Goal: Transaction & Acquisition: Download file/media

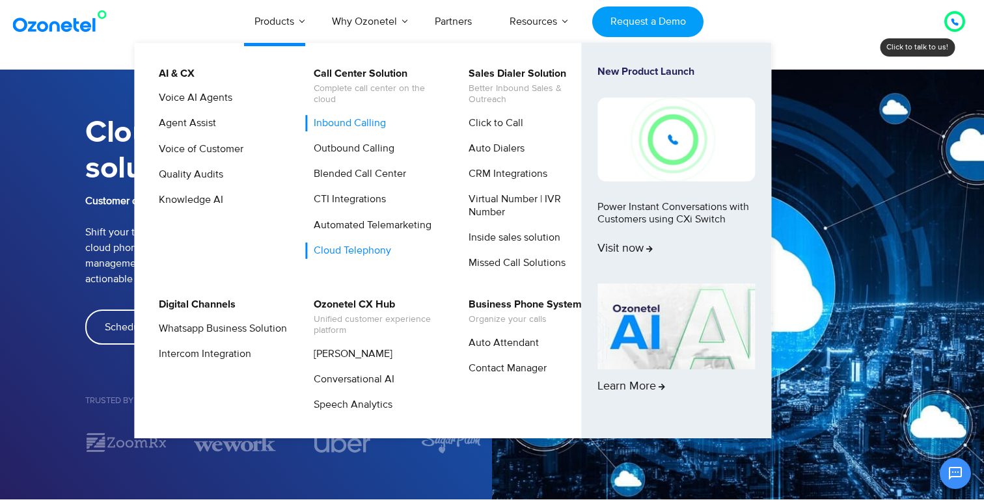
click at [348, 119] on link "Inbound Calling" at bounding box center [346, 123] width 83 height 16
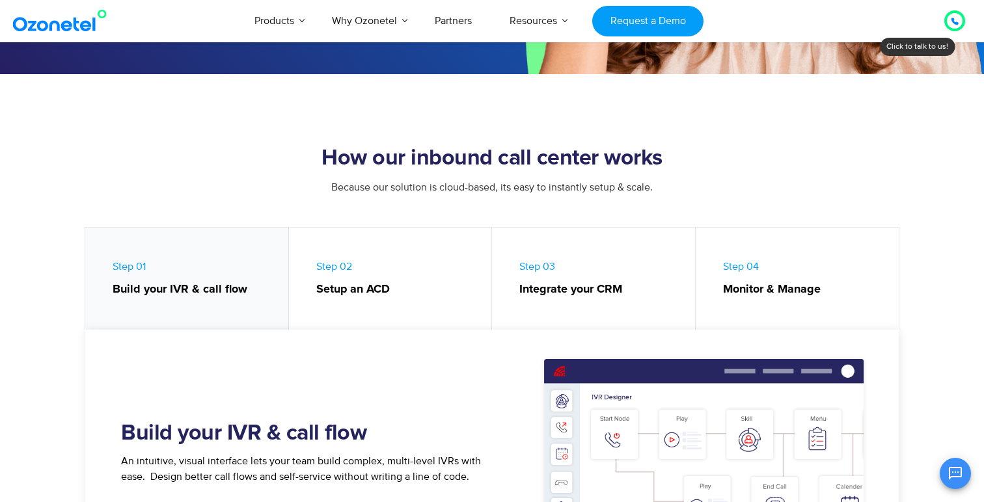
scroll to position [407, 0]
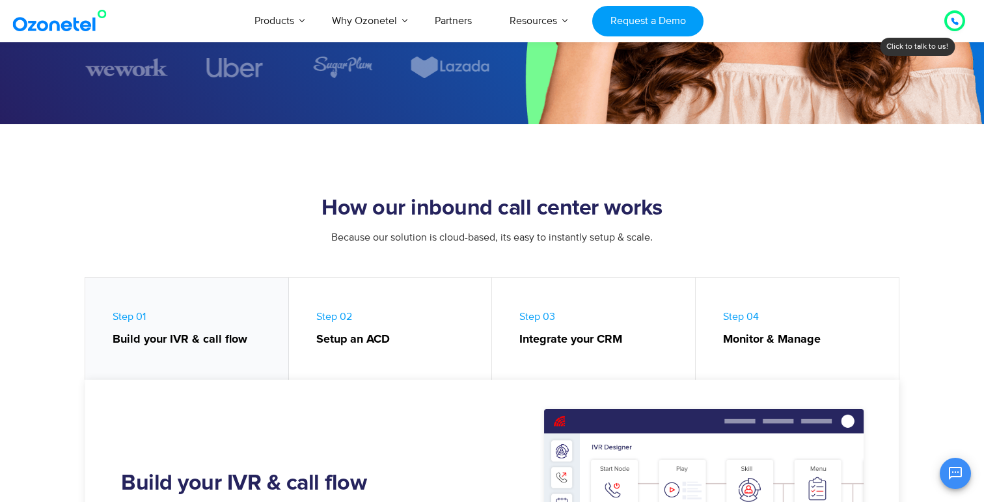
click at [204, 318] on link "Step 01 Build your IVR & call flow" at bounding box center [187, 332] width 204 height 109
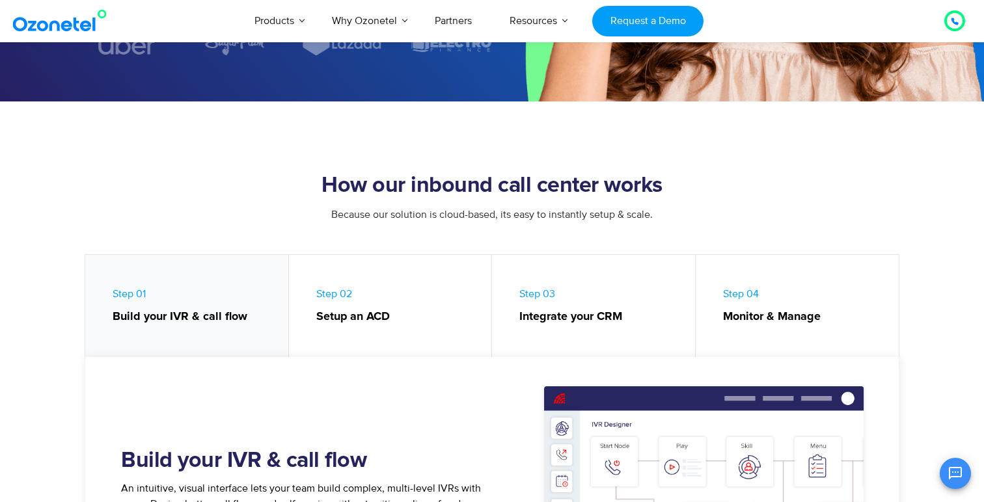
scroll to position [408, 0]
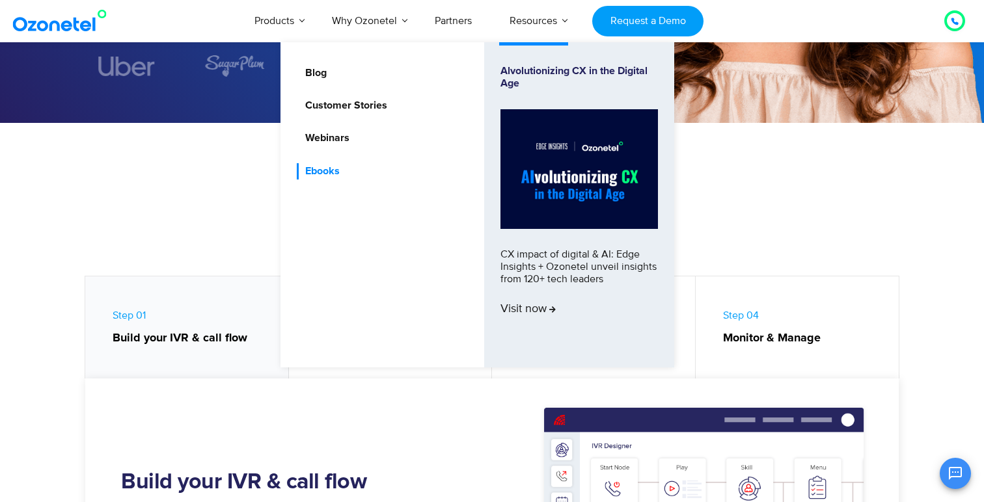
click at [326, 171] on link "Ebooks" at bounding box center [319, 171] width 45 height 16
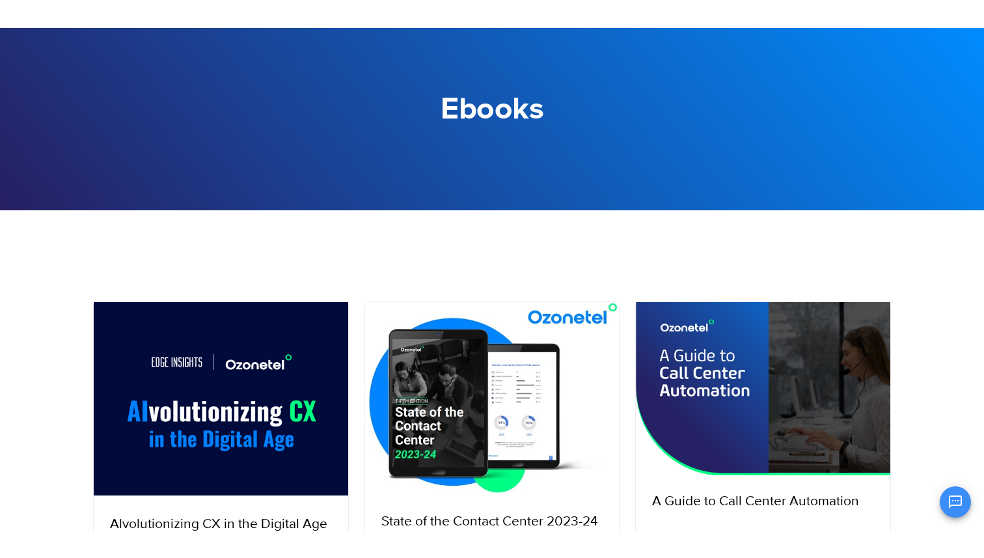
scroll to position [95, 0]
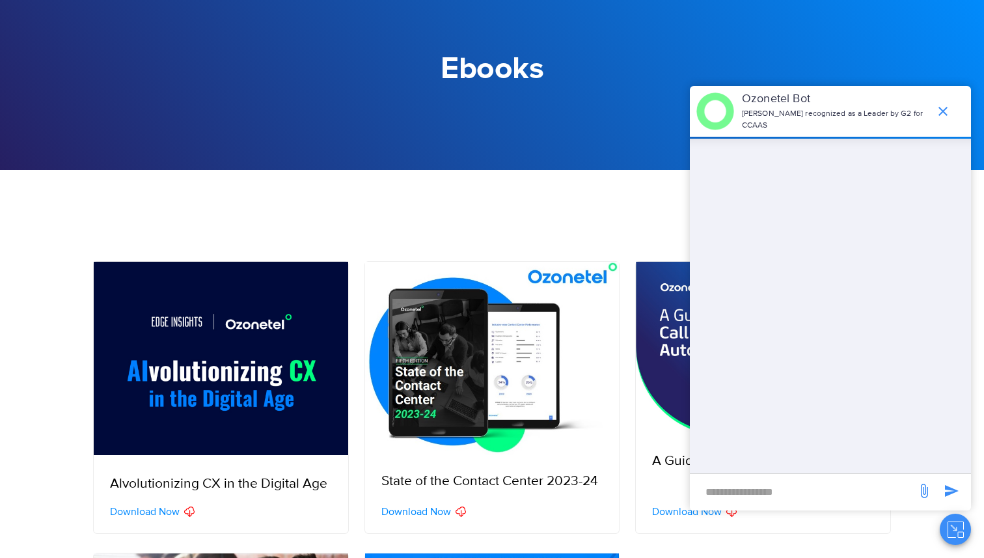
click at [943, 111] on icon "end chat or minimize" at bounding box center [942, 111] width 9 height 9
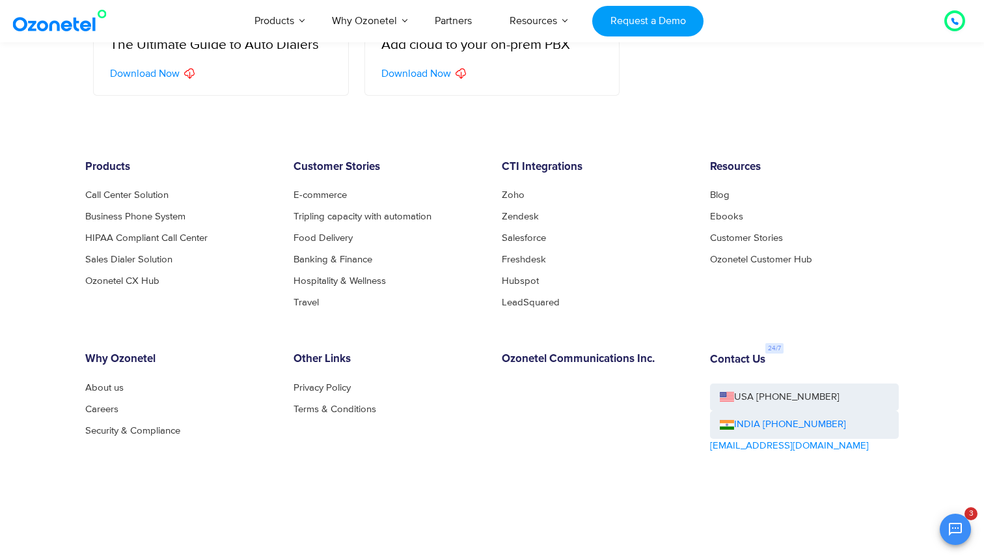
scroll to position [835, 0]
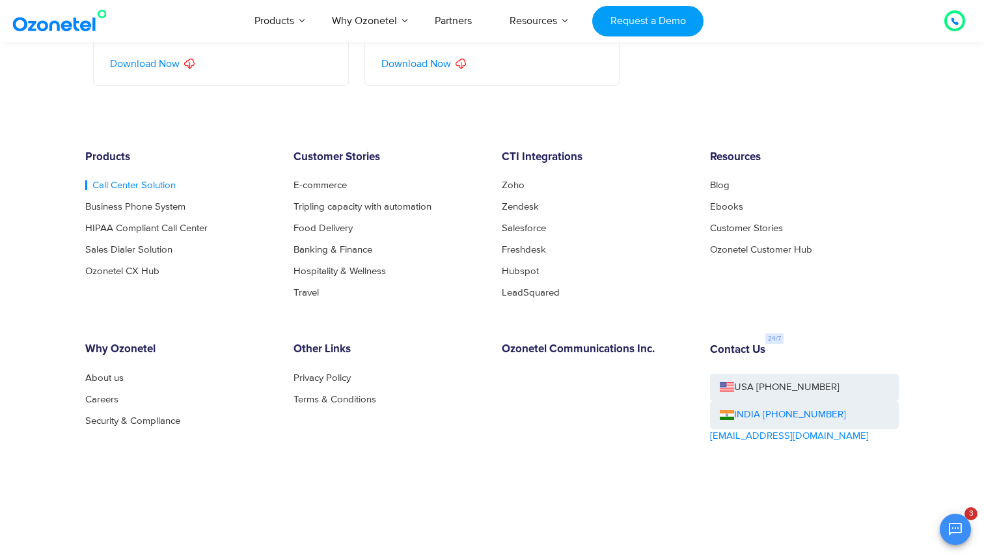
click at [159, 187] on link "Call Center Solution" at bounding box center [130, 185] width 90 height 10
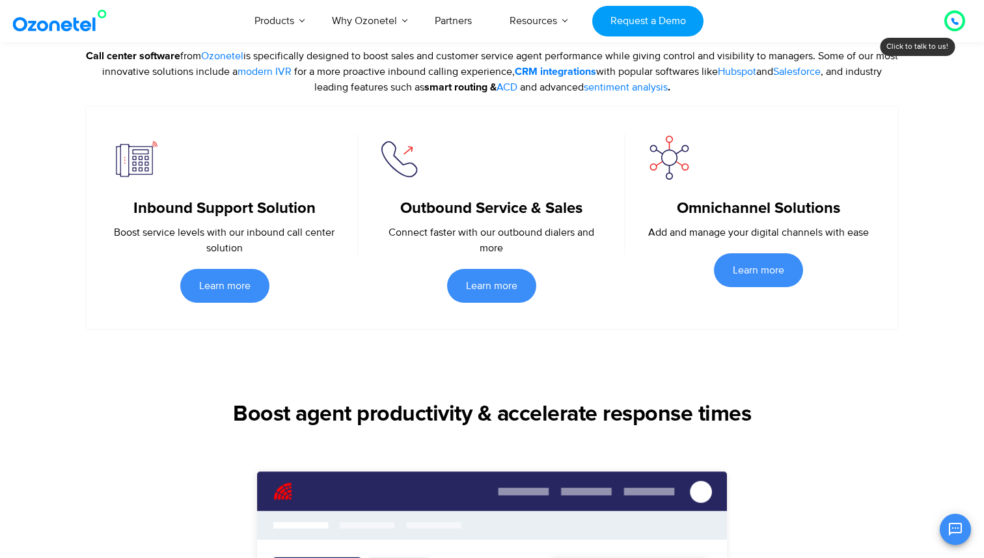
scroll to position [480, 0]
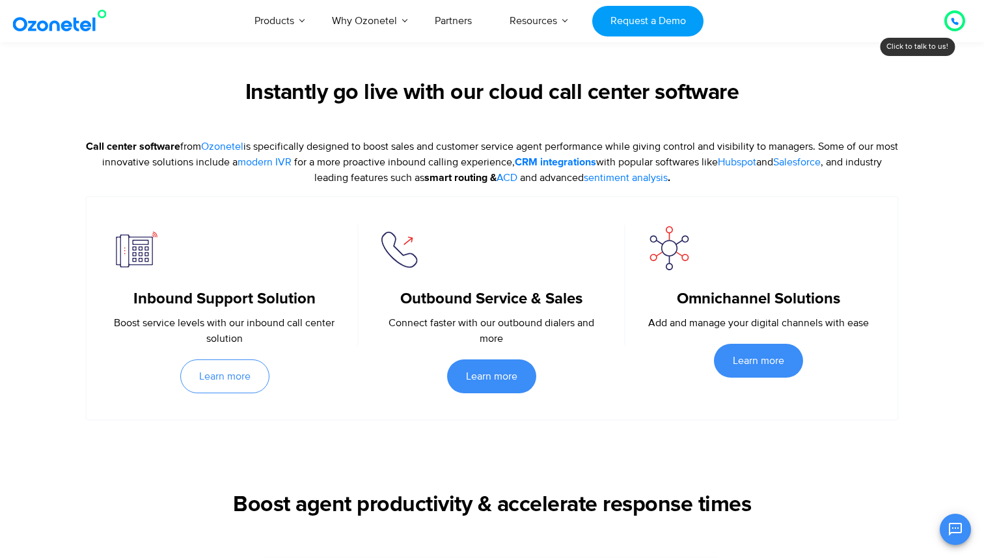
click at [224, 368] on link "Learn more" at bounding box center [224, 376] width 89 height 34
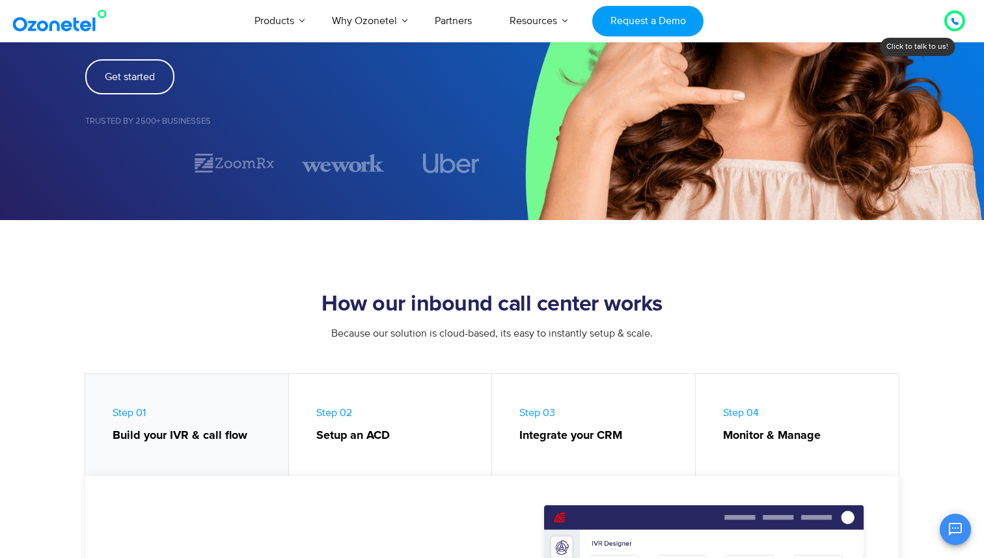
scroll to position [168, 0]
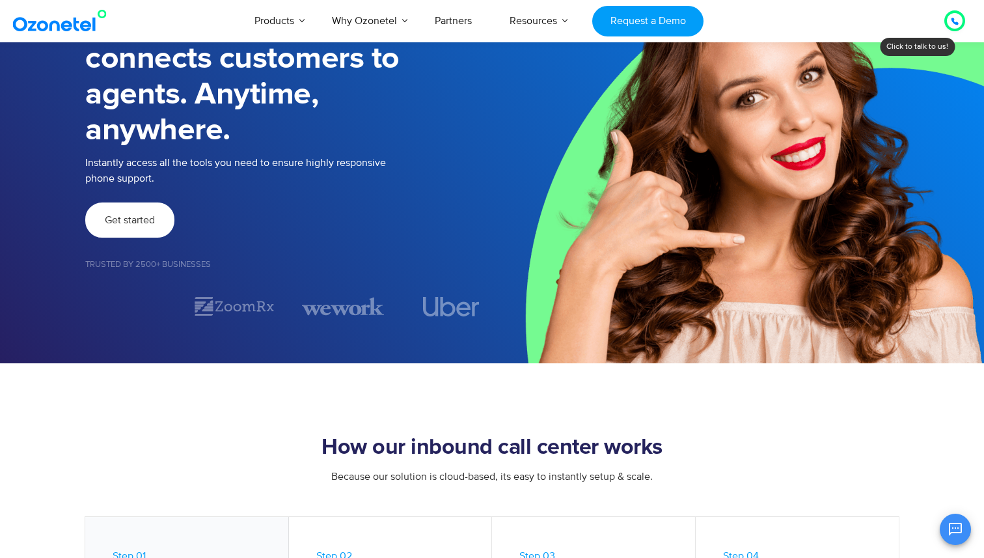
click at [148, 232] on link "Get started" at bounding box center [129, 219] width 89 height 35
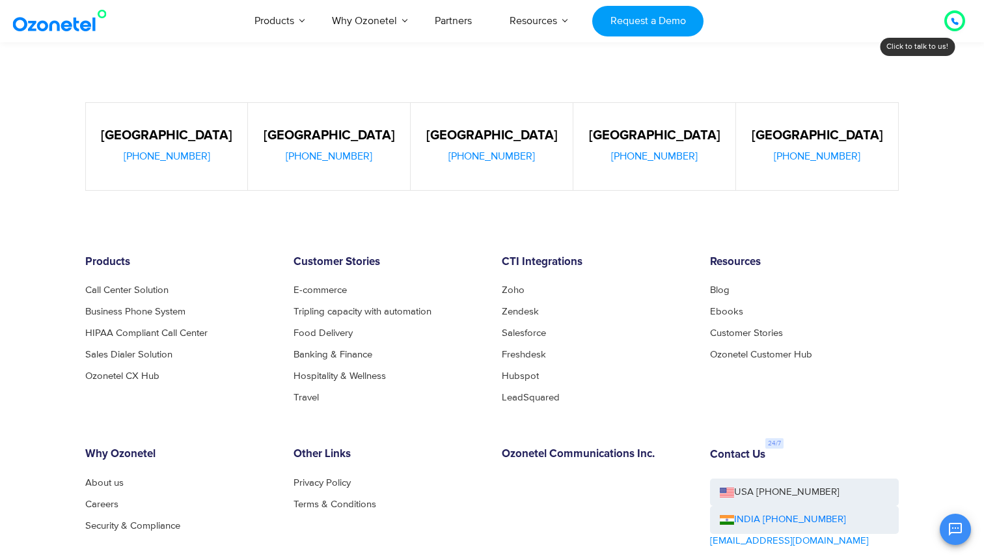
scroll to position [812, 0]
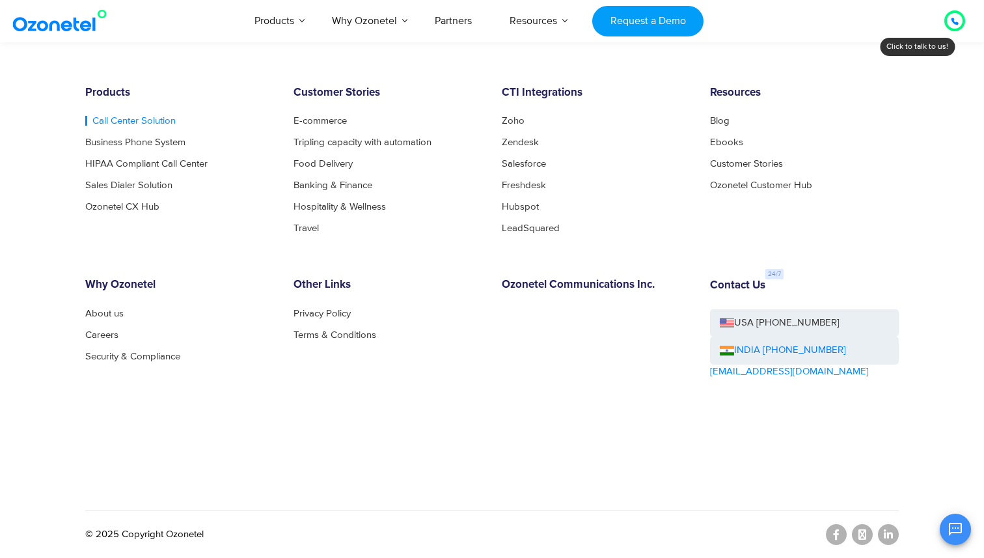
click at [142, 122] on link "Call Center Solution" at bounding box center [130, 121] width 90 height 10
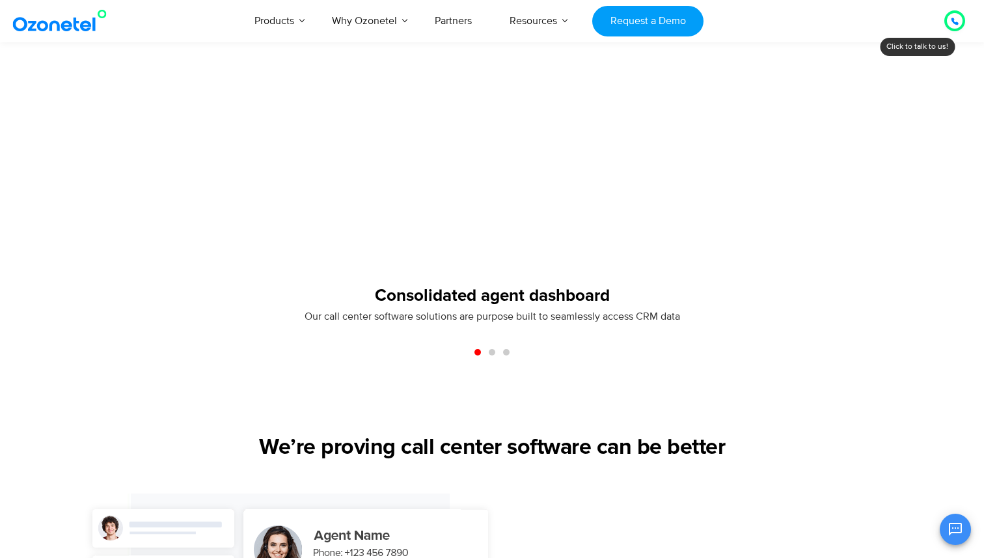
scroll to position [1234, 0]
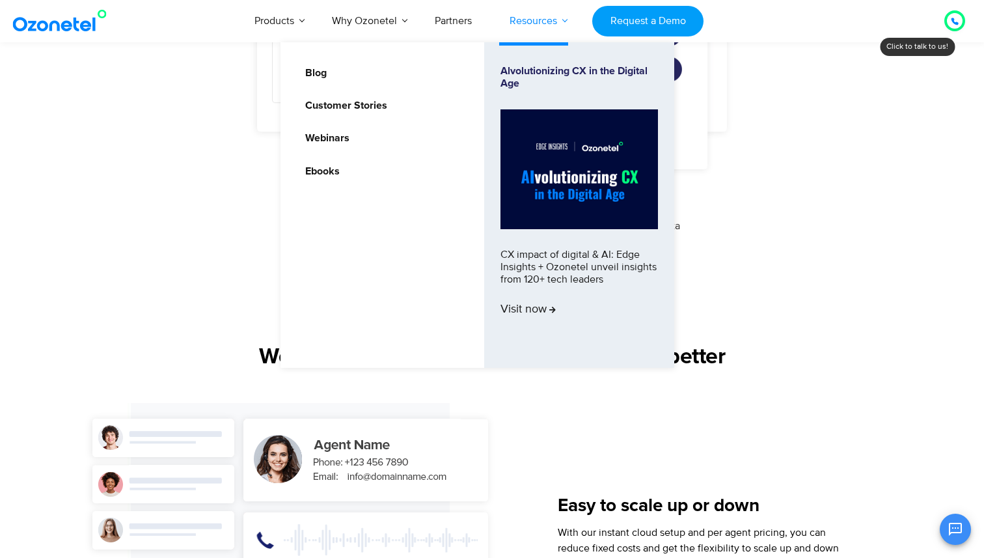
click at [566, 21] on link "Resources" at bounding box center [533, 20] width 85 height 43
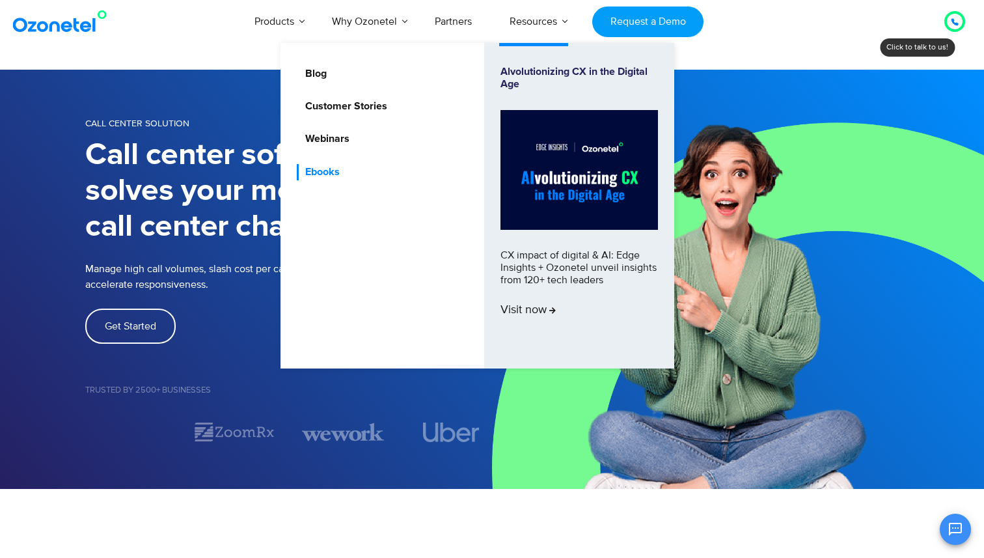
click at [325, 172] on link "Ebooks" at bounding box center [319, 172] width 45 height 16
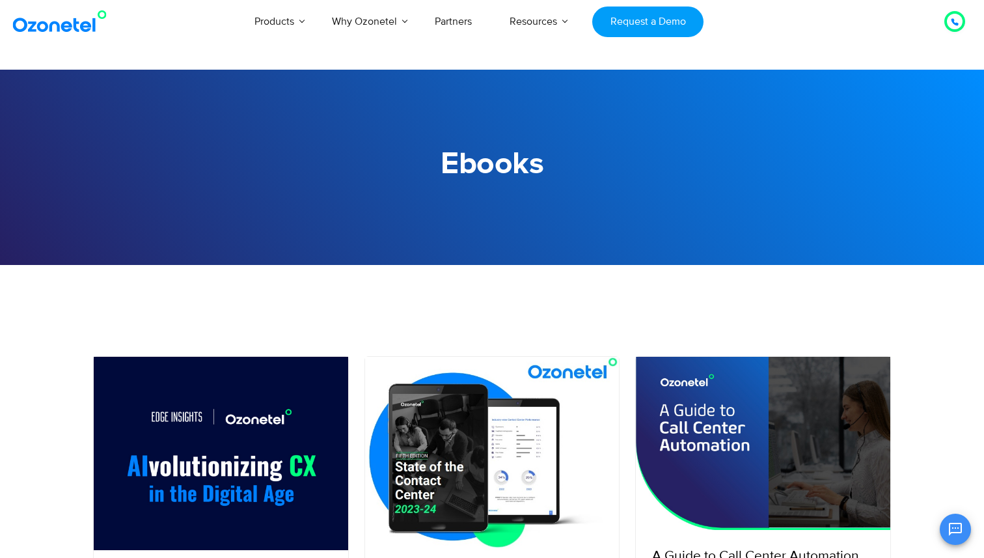
scroll to position [100, 0]
click at [435, 429] on img at bounding box center [492, 453] width 254 height 193
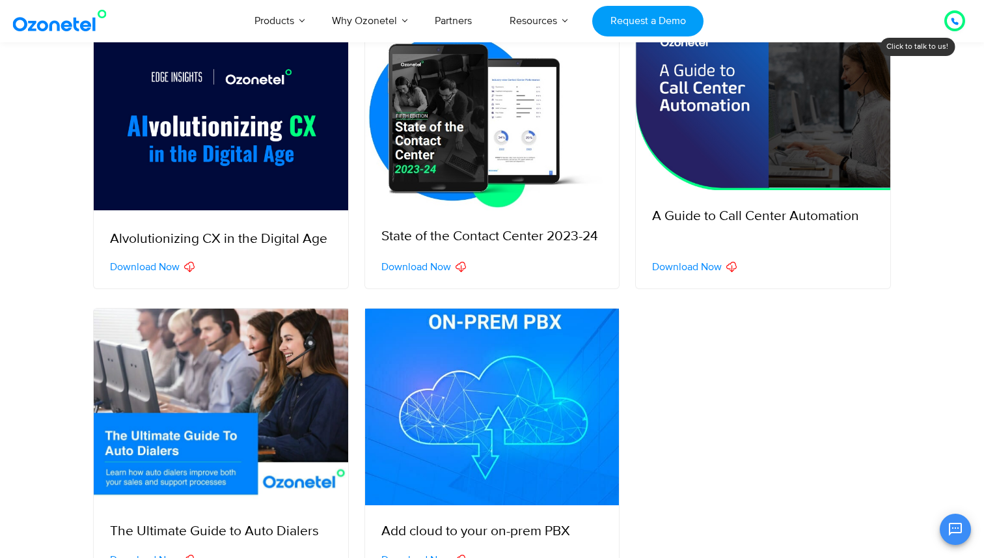
scroll to position [361, 0]
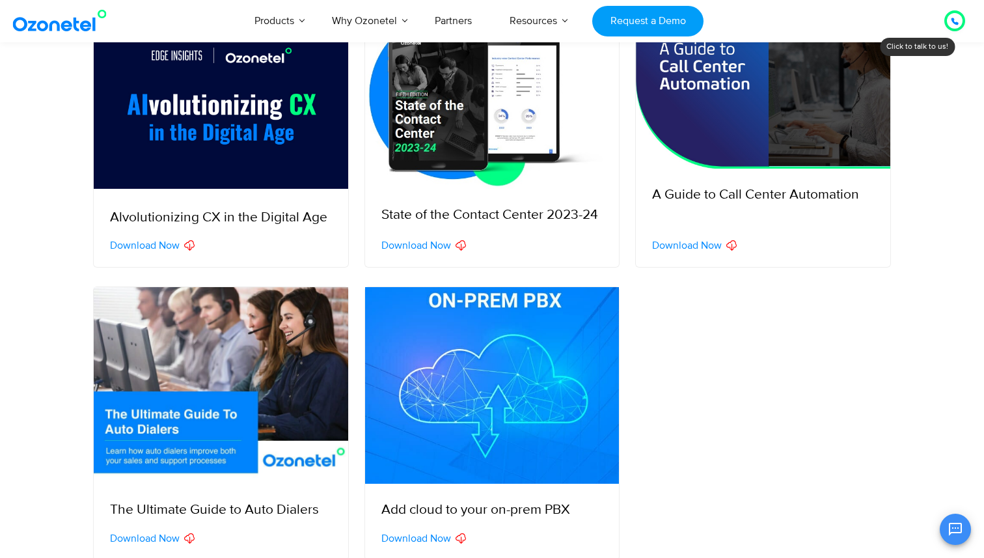
click at [419, 249] on span "Download Now" at bounding box center [416, 245] width 70 height 10
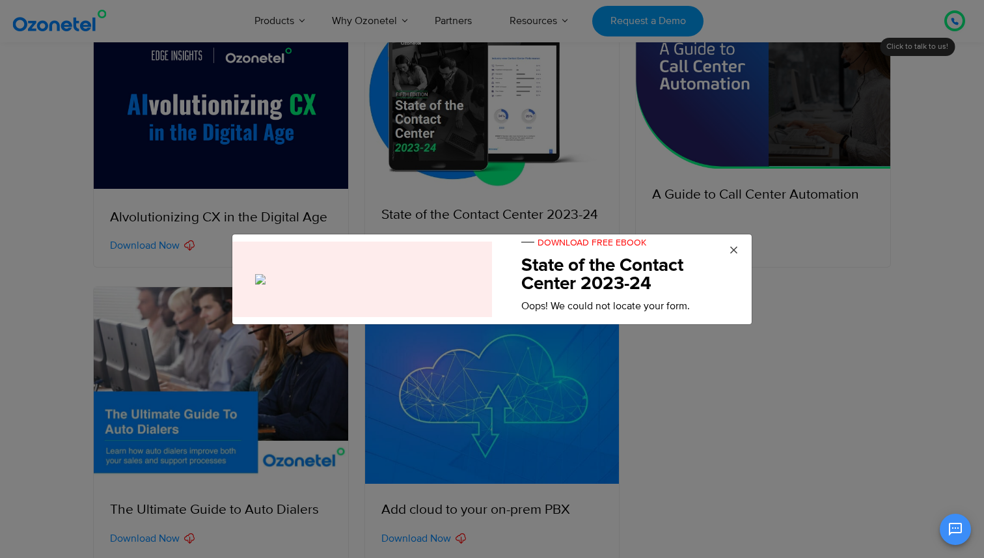
click at [731, 249] on span "×" at bounding box center [734, 251] width 10 height 20
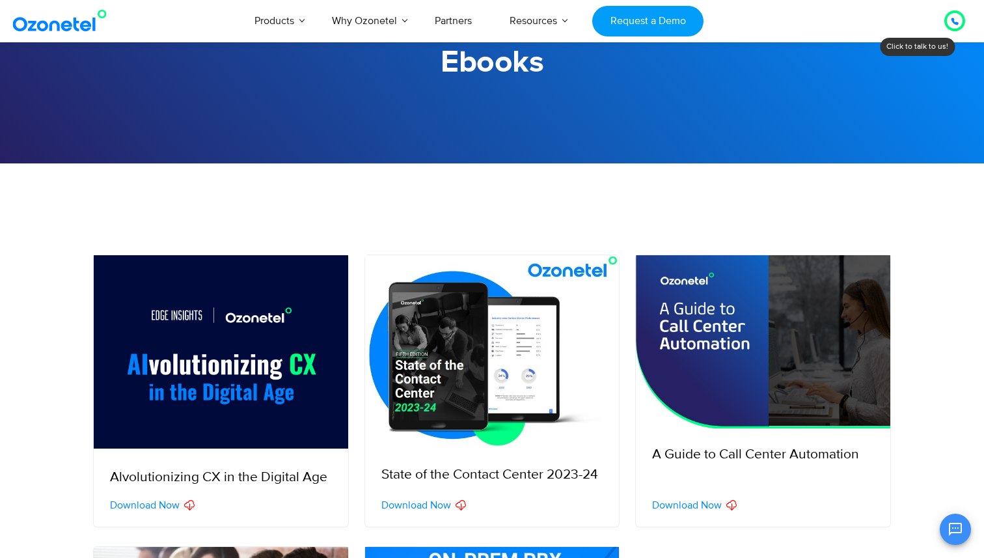
scroll to position [0, 0]
